Goal: Task Accomplishment & Management: Use online tool/utility

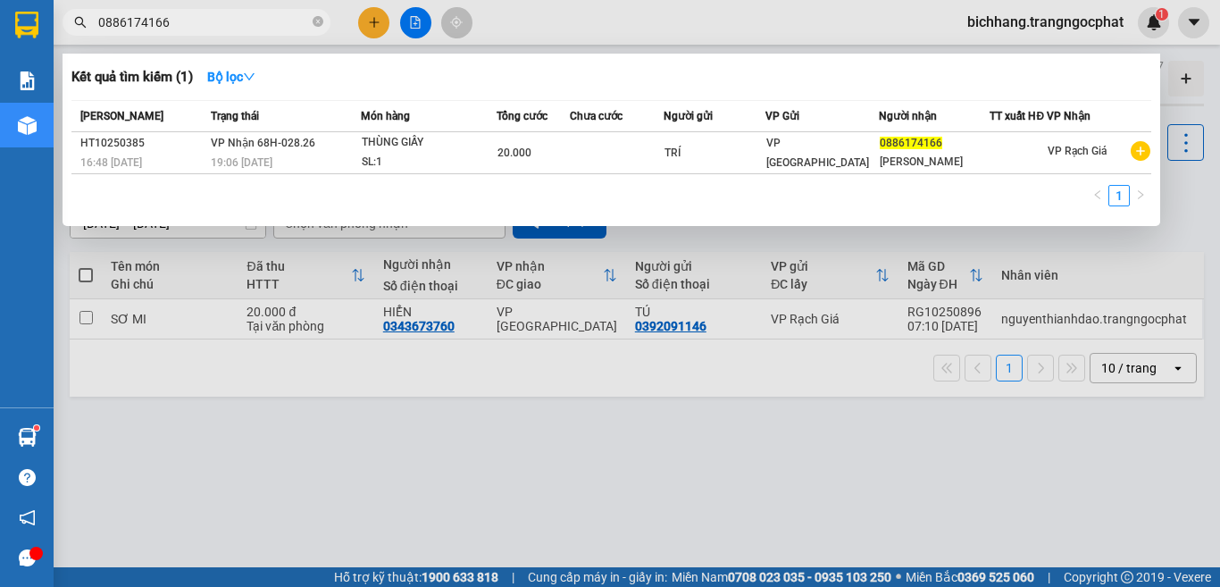
click at [226, 16] on input "0886174166" at bounding box center [203, 23] width 211 height 20
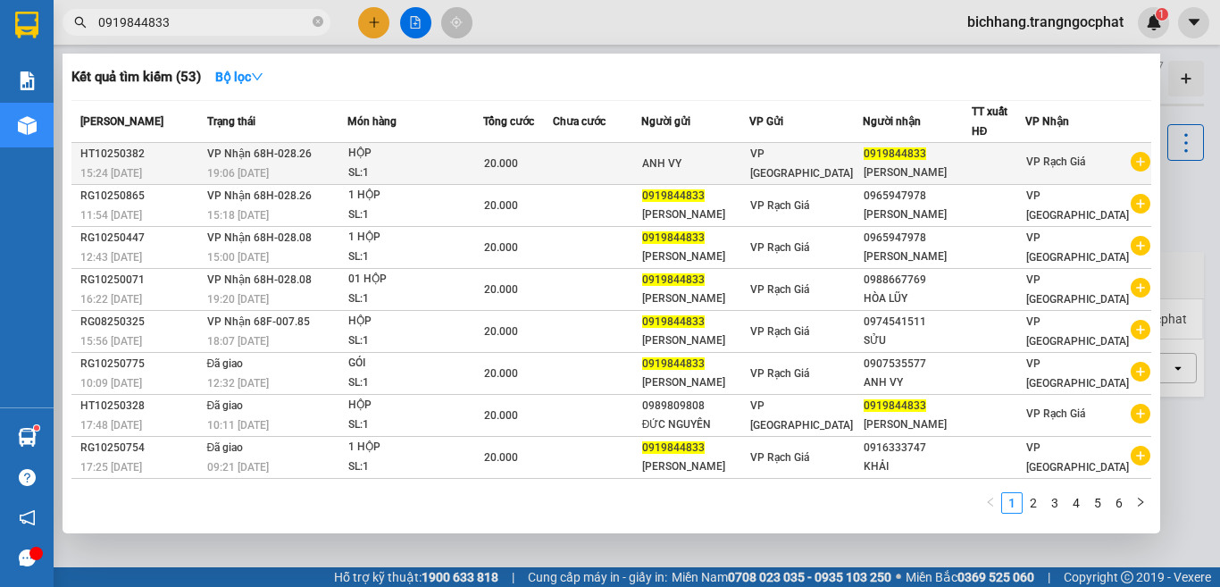
type input "0919844833"
click at [398, 165] on div "SL: 1" at bounding box center [415, 173] width 134 height 20
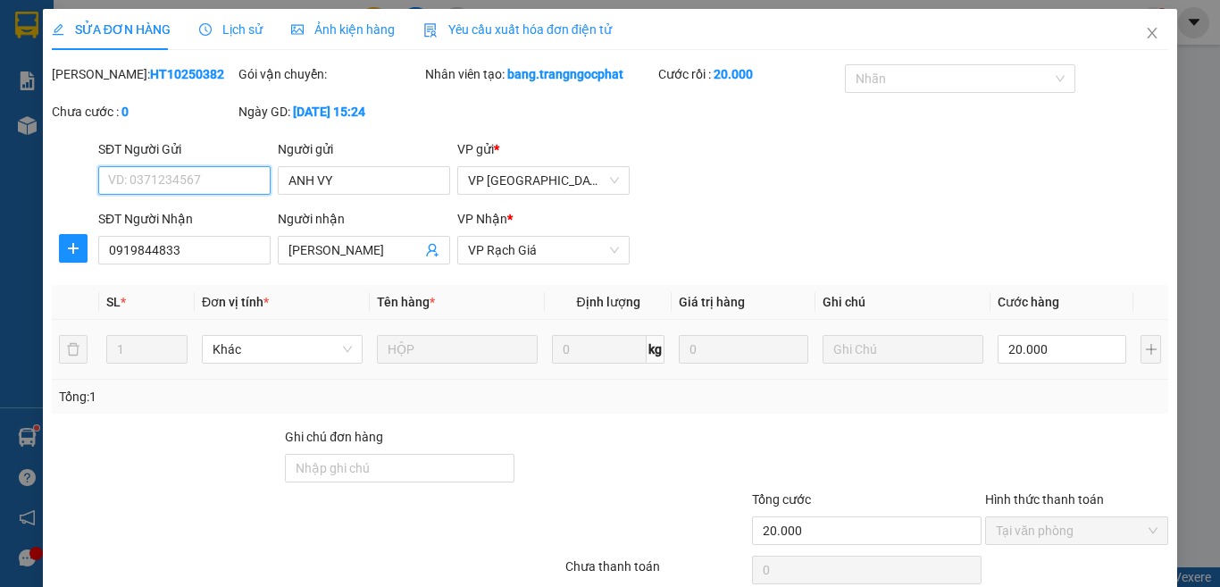
type input "ANH VY"
type input "0919844833"
type input "[PERSON_NAME]"
type input "20.000"
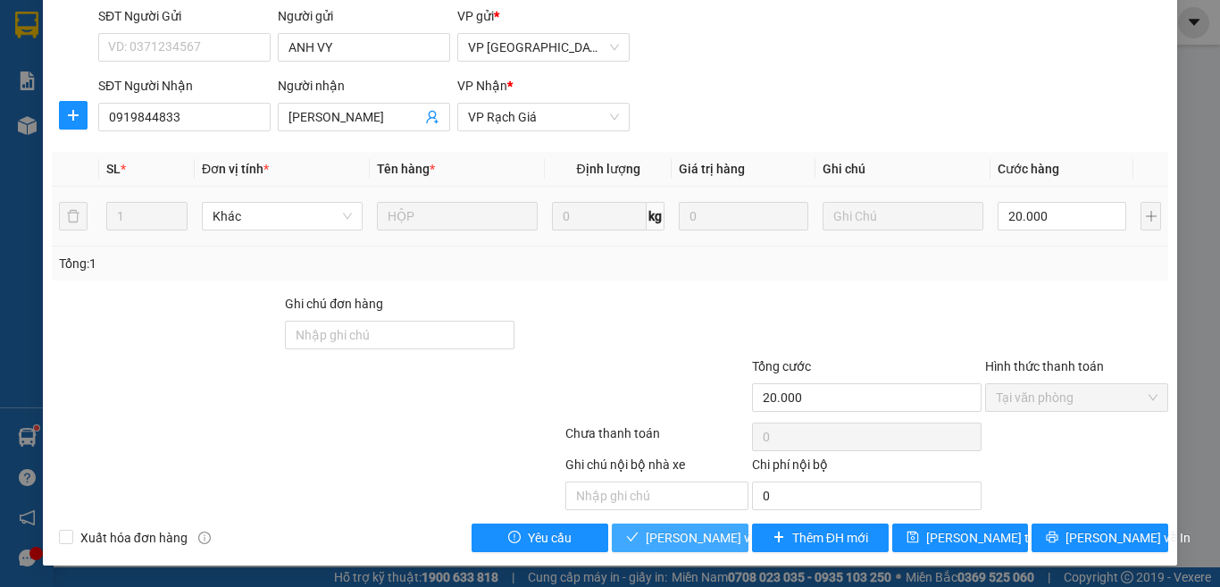
click at [655, 543] on span "[PERSON_NAME] và Giao hàng" at bounding box center [731, 538] width 171 height 20
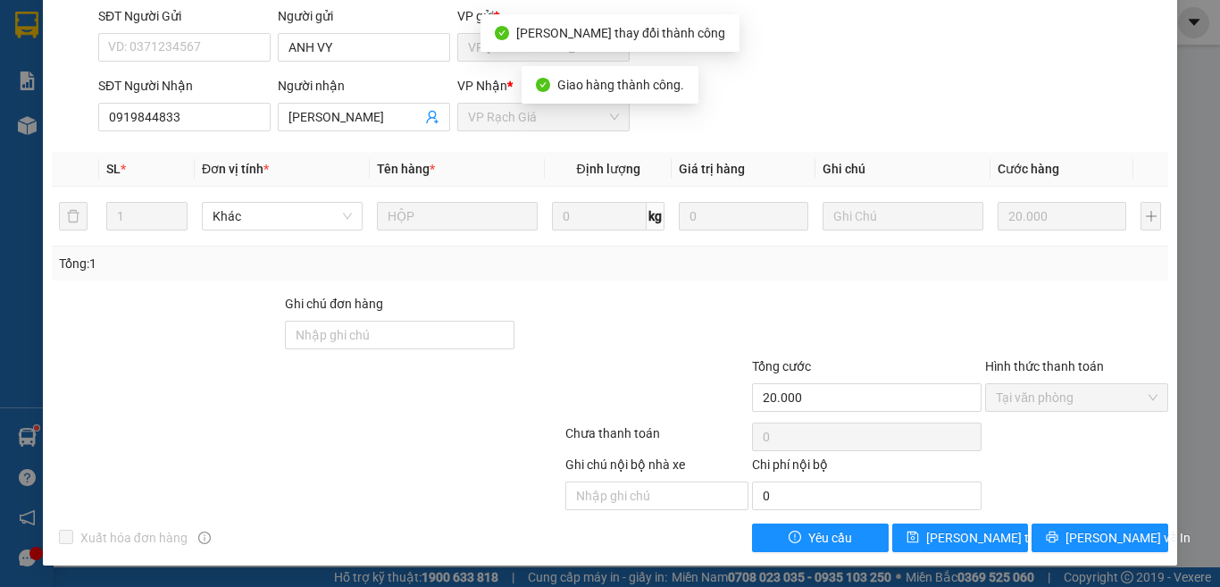
scroll to position [0, 0]
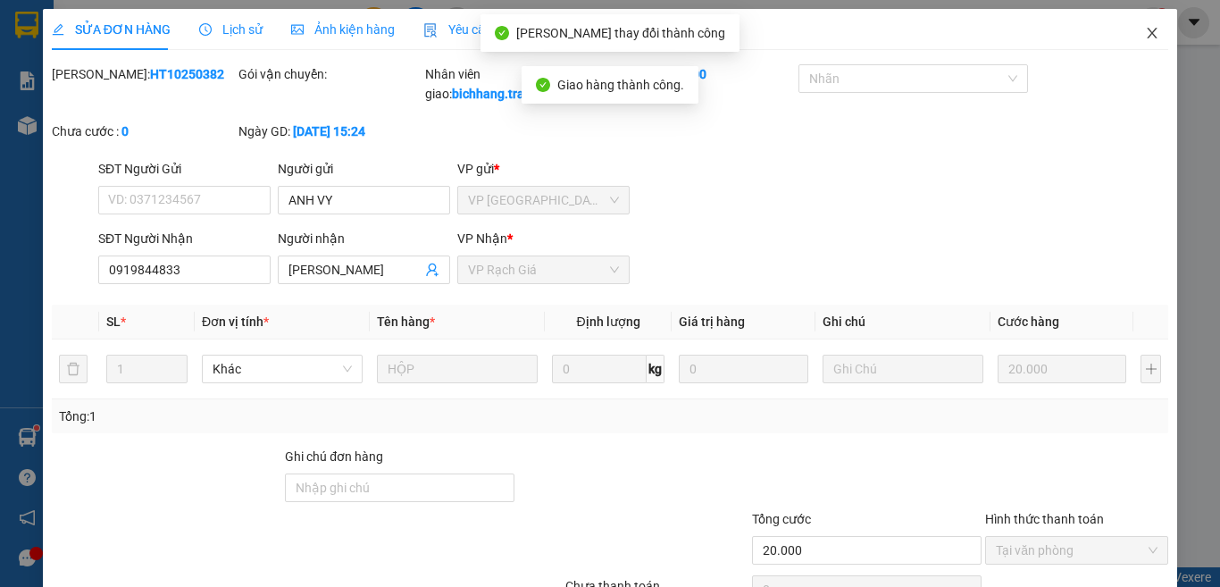
click at [1145, 28] on icon "close" at bounding box center [1152, 33] width 14 height 14
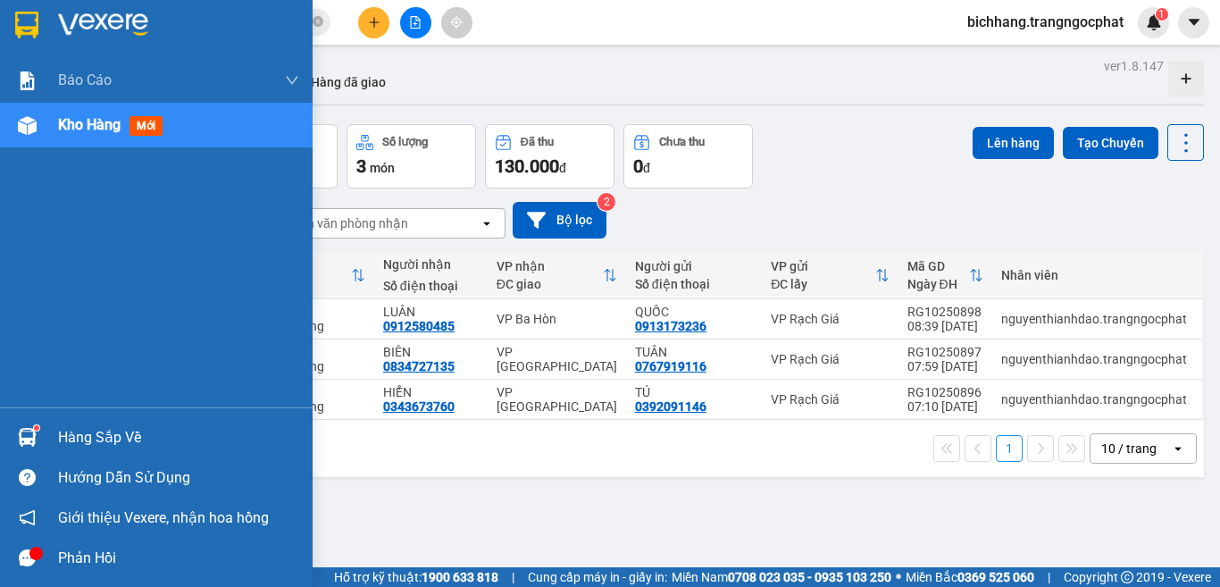
click at [81, 432] on div "Hàng sắp về" at bounding box center [178, 437] width 241 height 27
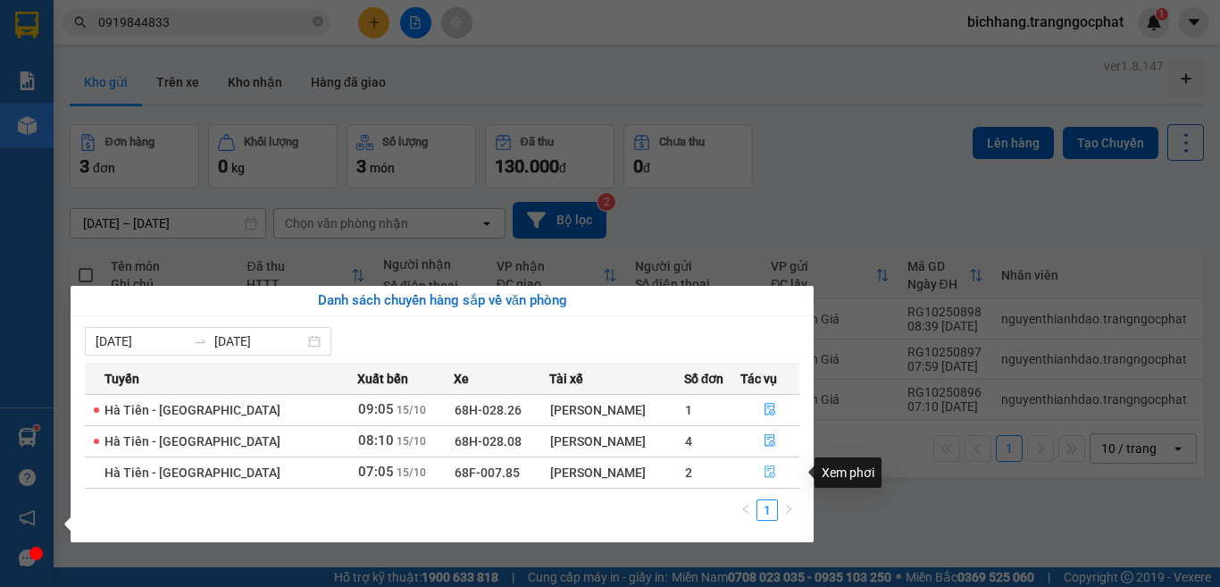
click at [764, 471] on icon "file-done" at bounding box center [770, 471] width 13 height 13
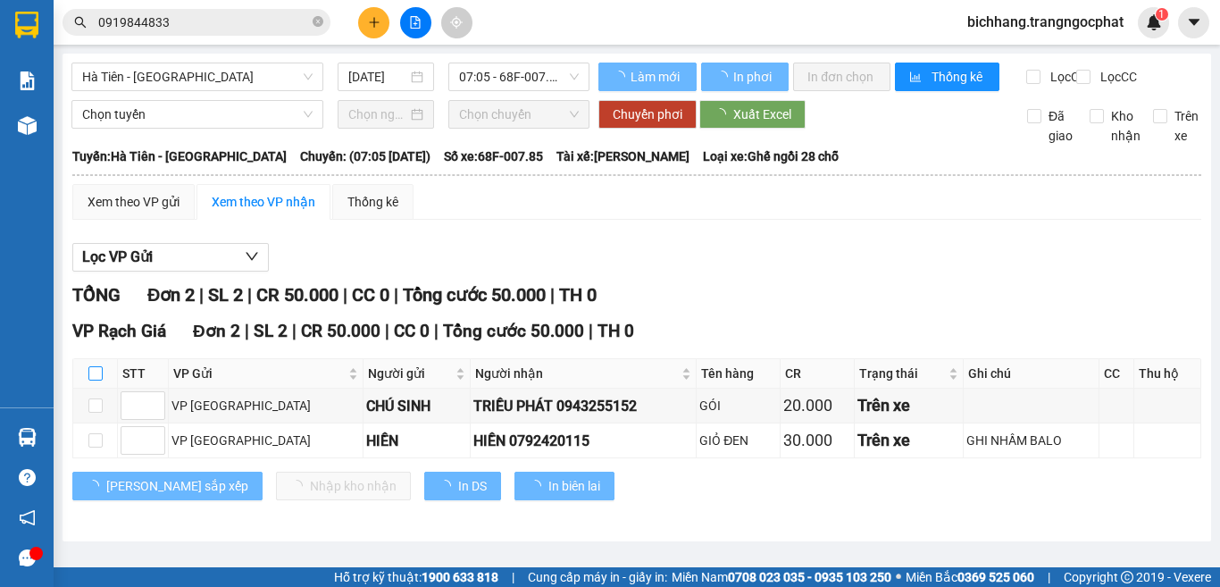
click at [95, 380] on input "checkbox" at bounding box center [95, 373] width 14 height 14
checkbox input "true"
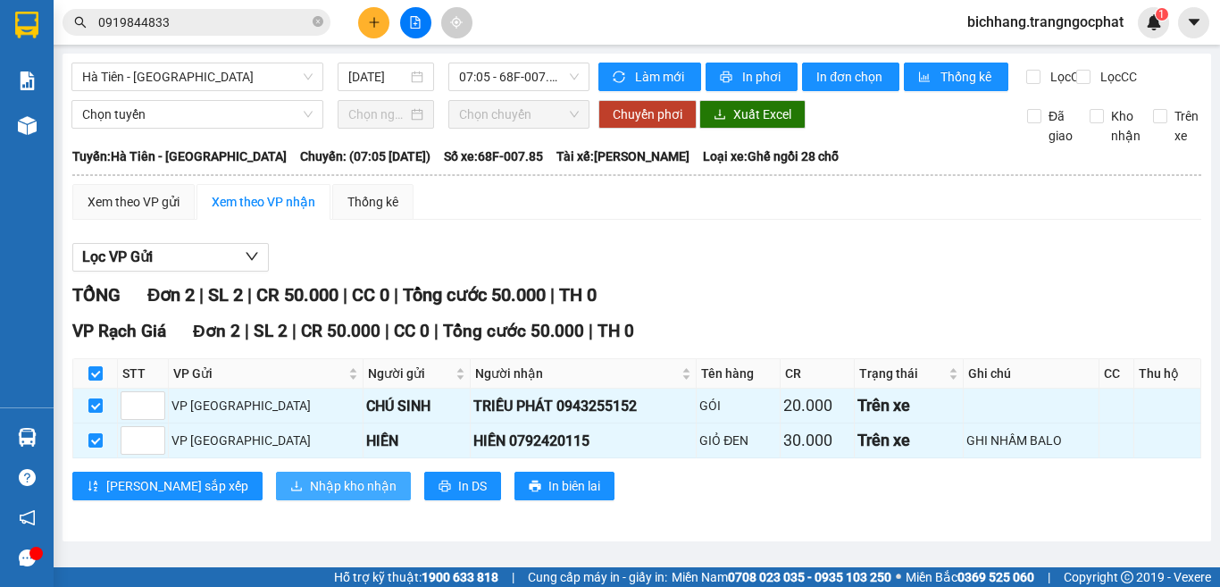
click at [310, 496] on span "Nhập kho nhận" at bounding box center [353, 486] width 87 height 20
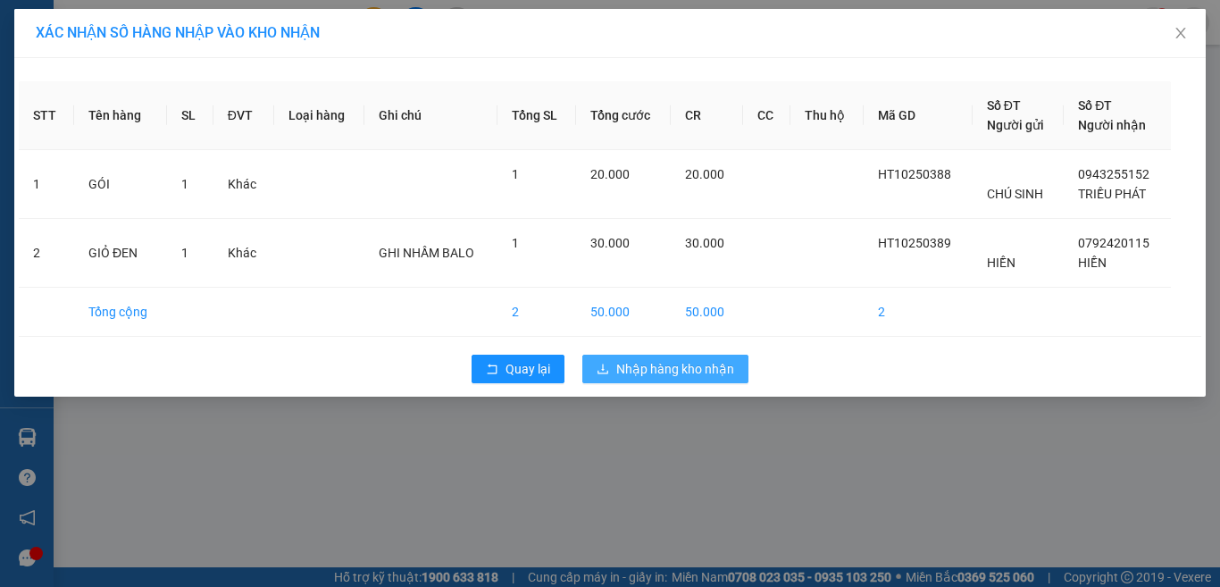
click at [633, 369] on span "Nhập hàng kho nhận" at bounding box center [675, 369] width 118 height 20
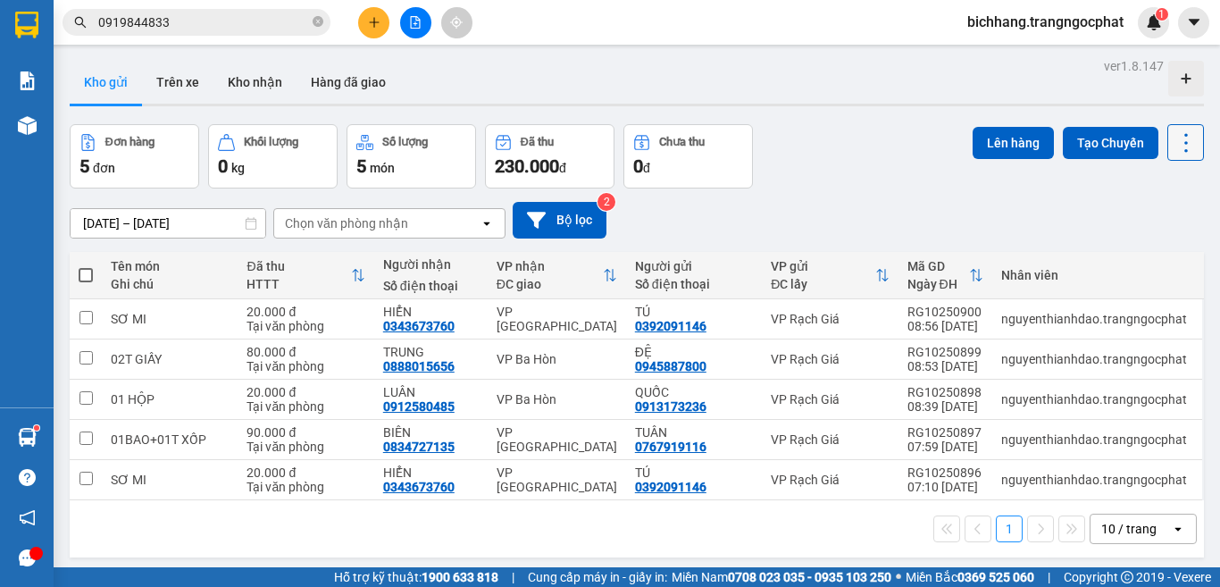
click at [1173, 152] on icon at bounding box center [1185, 142] width 25 height 25
click at [1137, 259] on span "Làm mới" at bounding box center [1145, 255] width 49 height 18
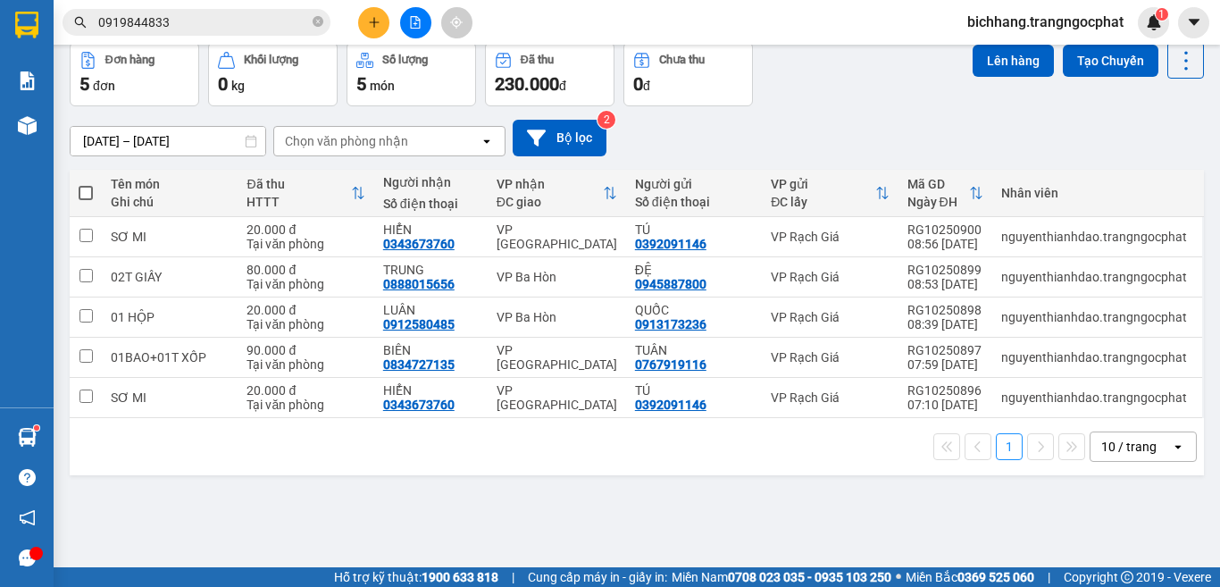
click at [1107, 449] on div "10 / trang" at bounding box center [1128, 447] width 55 height 18
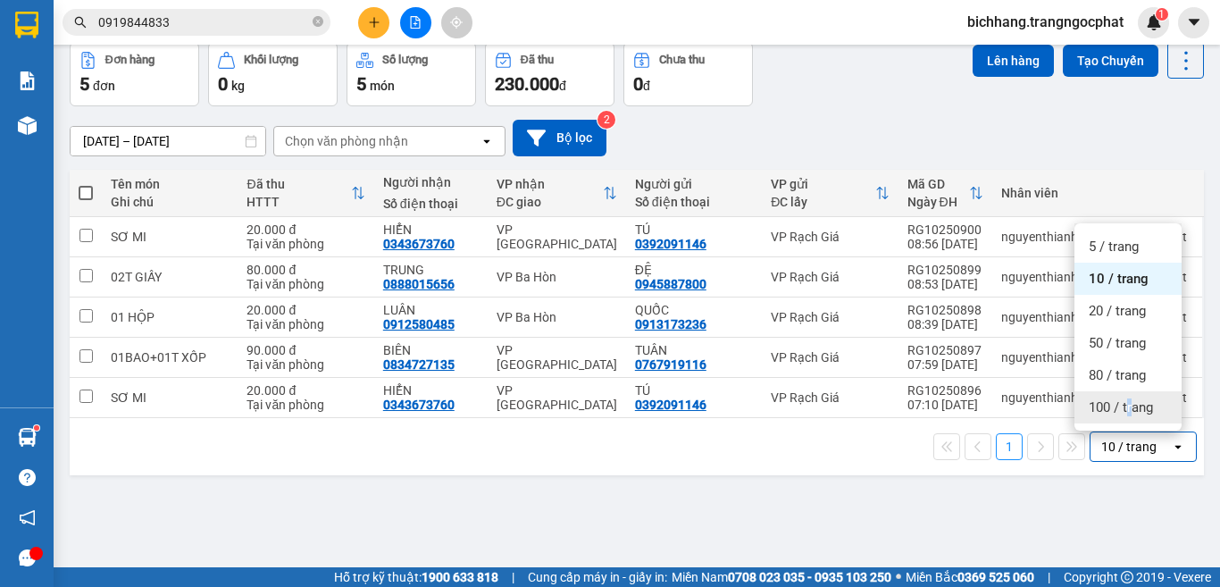
click at [1130, 409] on span "100 / trang" at bounding box center [1121, 407] width 64 height 18
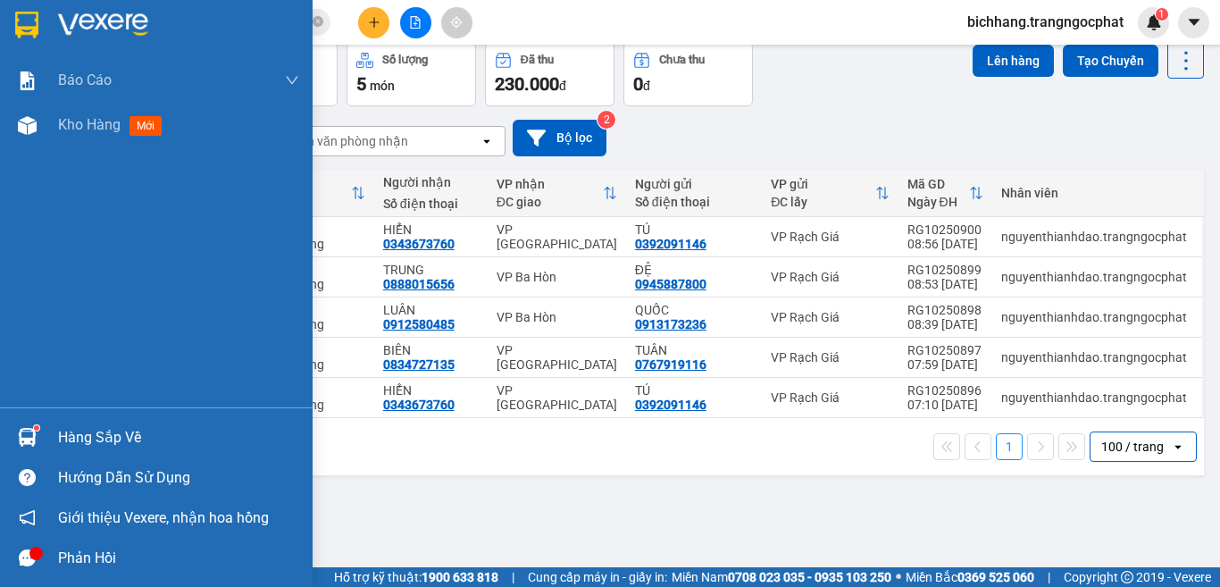
click at [71, 444] on div "Hàng sắp về" at bounding box center [178, 437] width 241 height 27
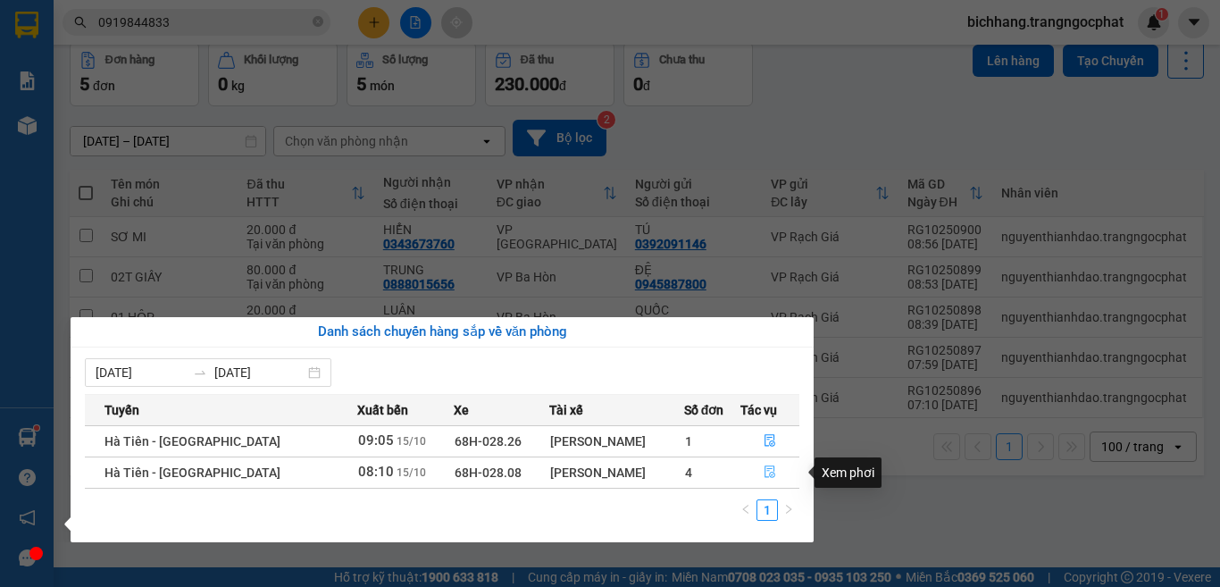
click at [762, 480] on button "button" at bounding box center [770, 472] width 58 height 29
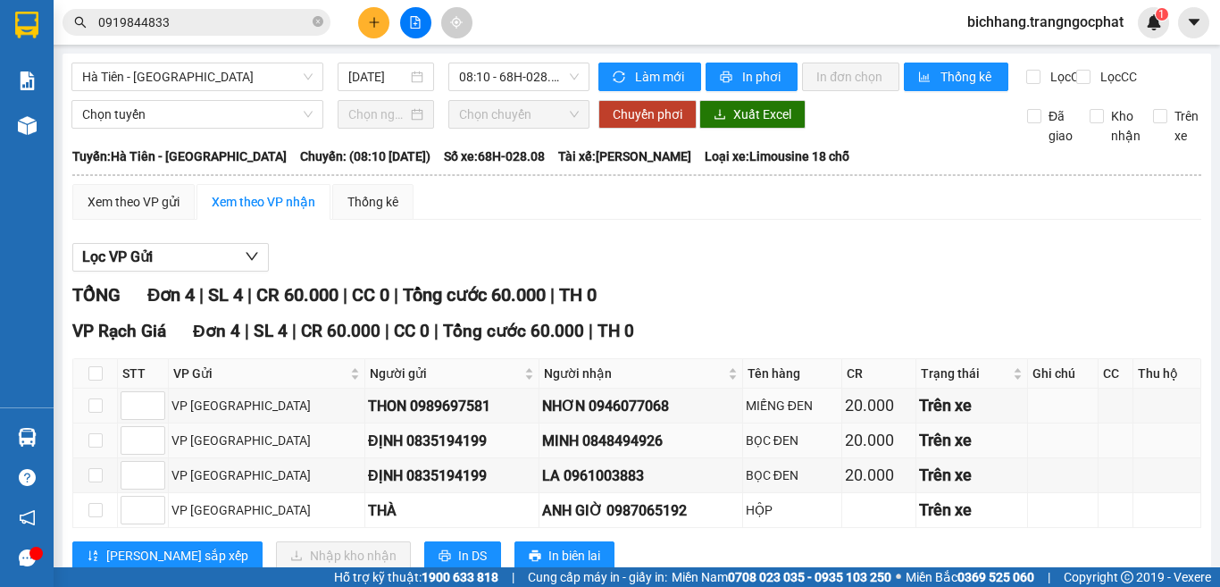
scroll to position [68, 0]
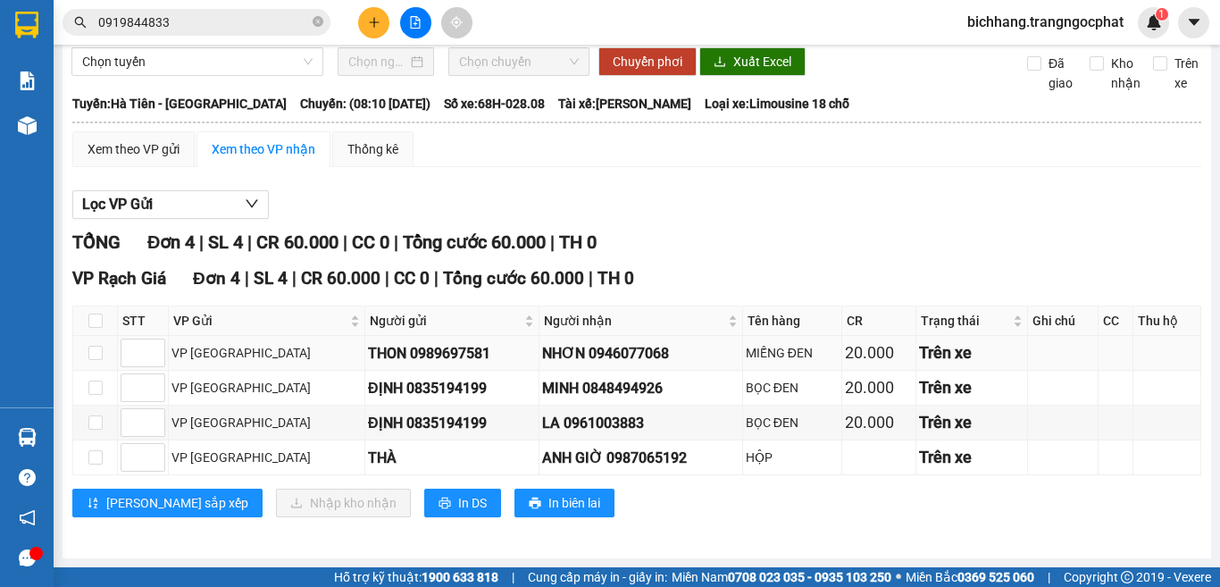
click at [560, 354] on div "NHƠN 0946077068" at bounding box center [640, 353] width 197 height 22
copy div "0946077068"
click at [572, 391] on div "MINH 0848494926" at bounding box center [640, 388] width 197 height 22
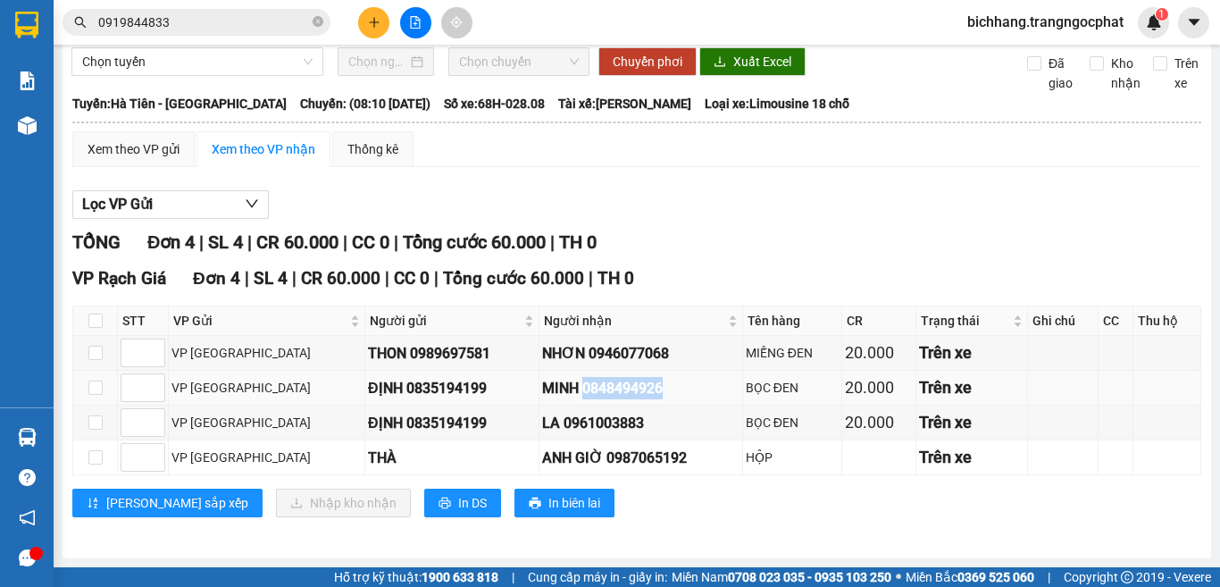
copy div "0848494926"
